Goal: Task Accomplishment & Management: Use online tool/utility

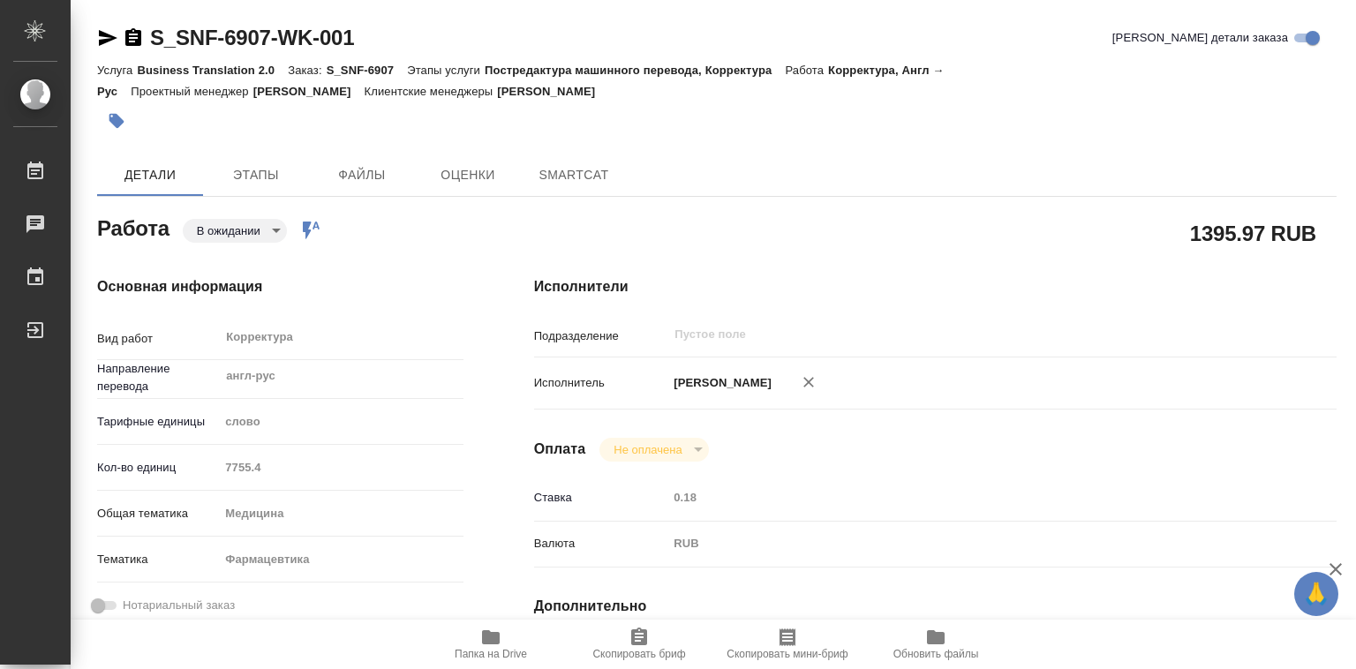
type textarea "x"
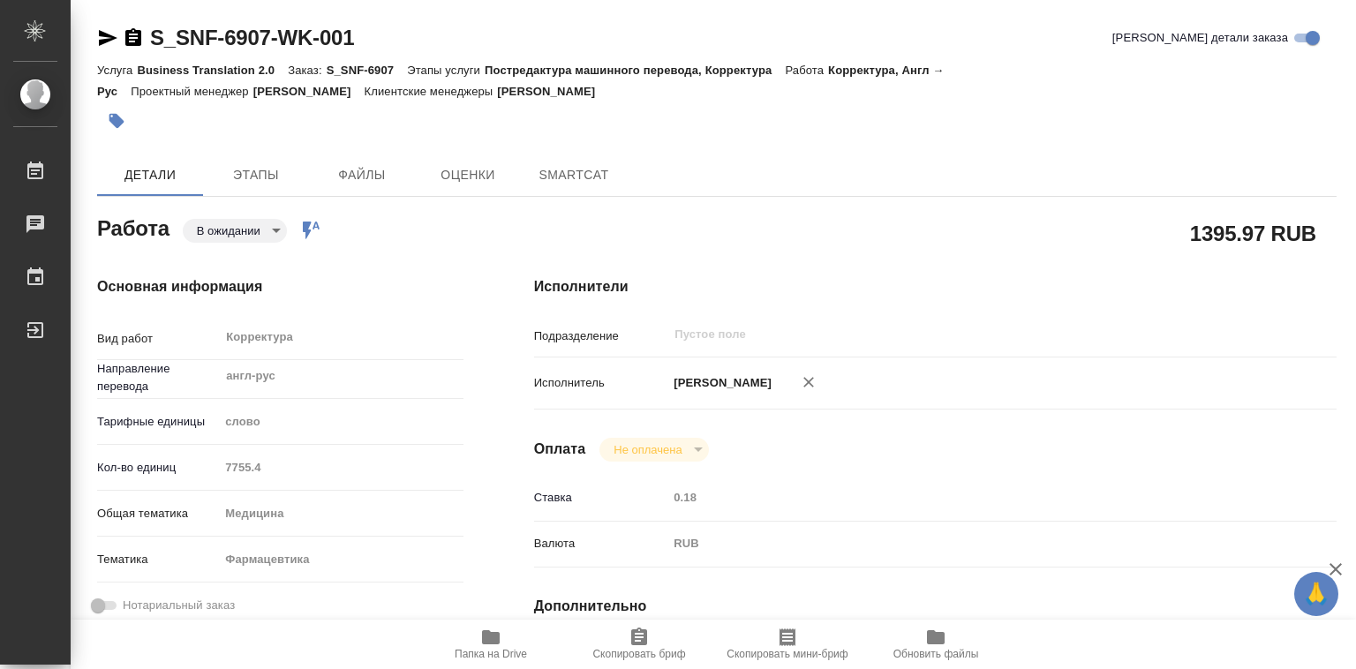
type textarea "x"
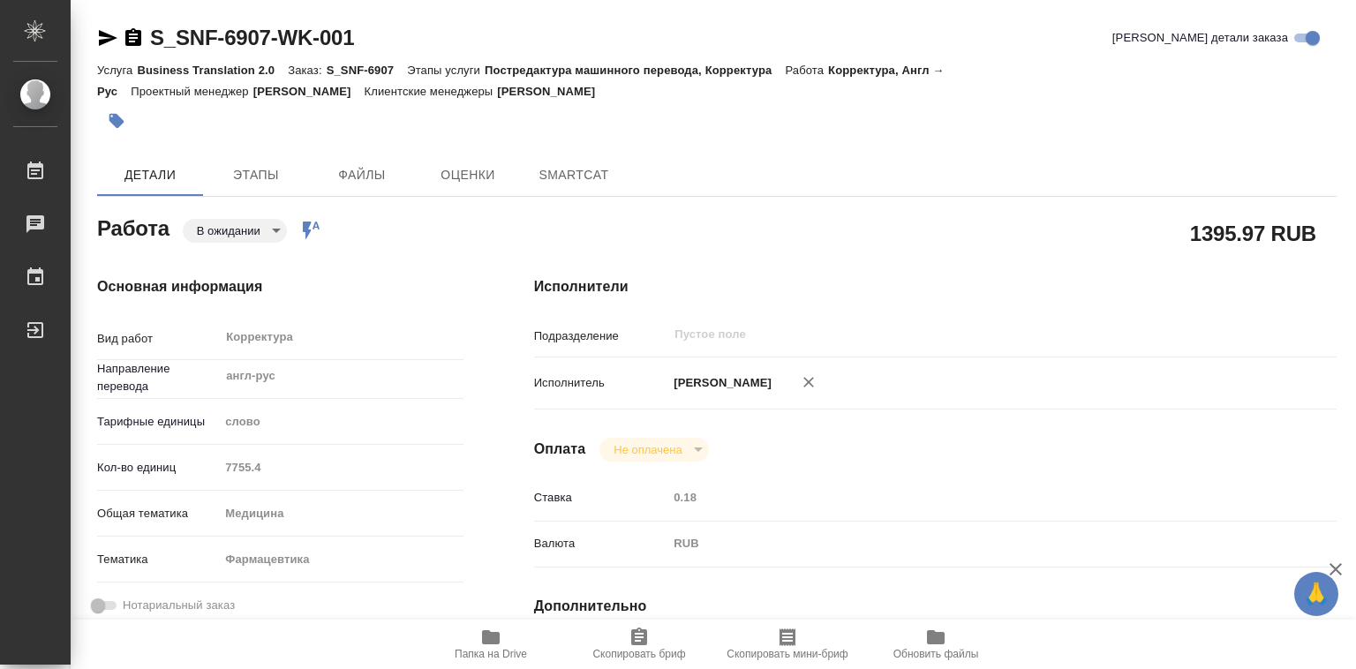
type textarea "x"
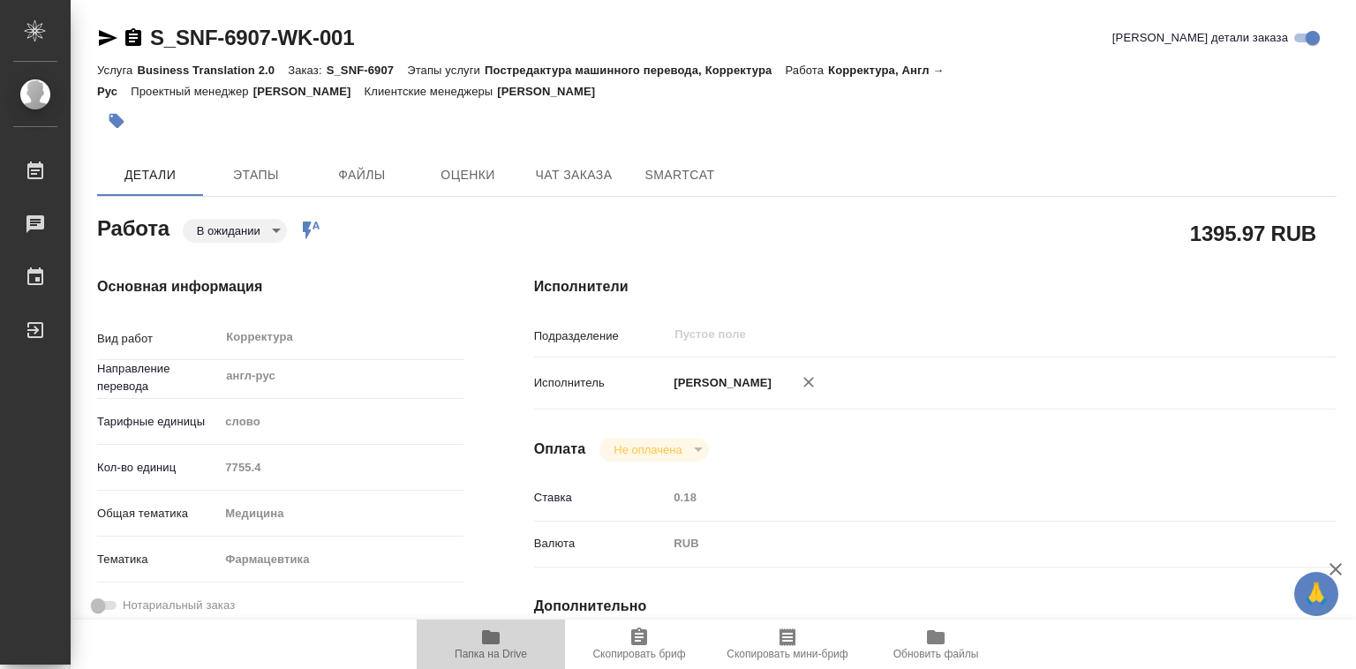
click at [490, 639] on icon "button" at bounding box center [491, 637] width 18 height 14
type textarea "x"
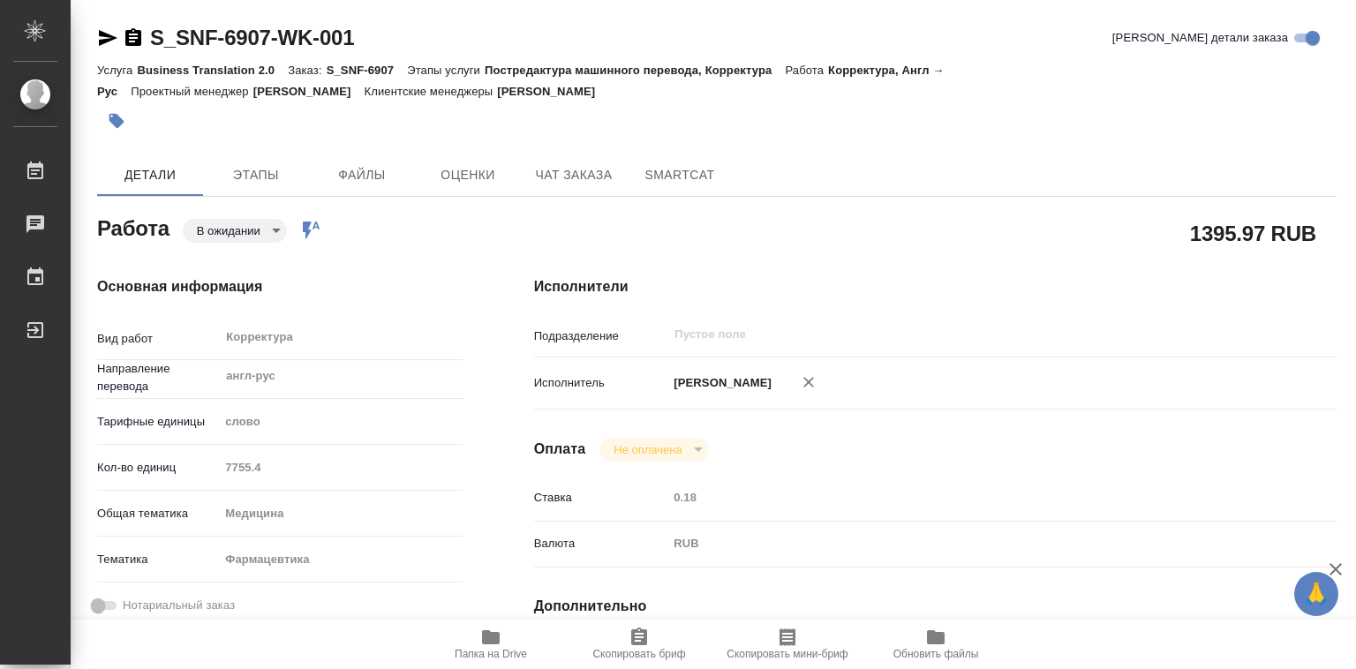
type textarea "x"
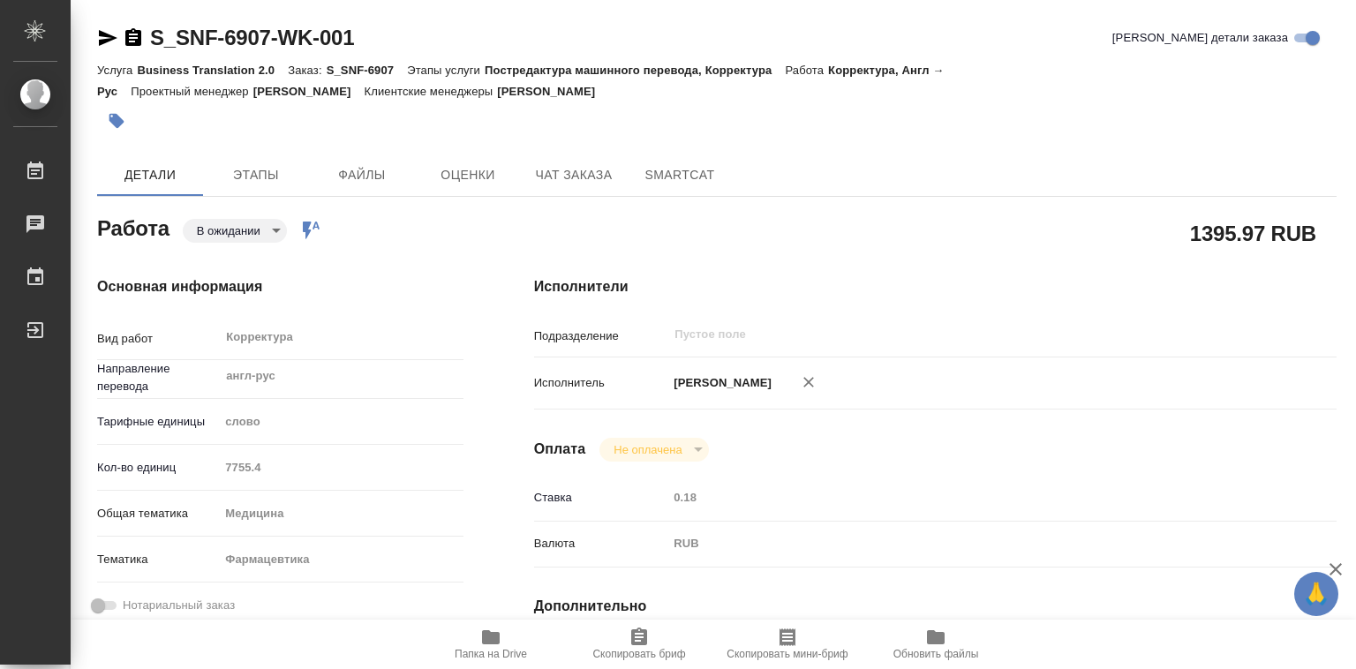
type textarea "x"
